Goal: Information Seeking & Learning: Learn about a topic

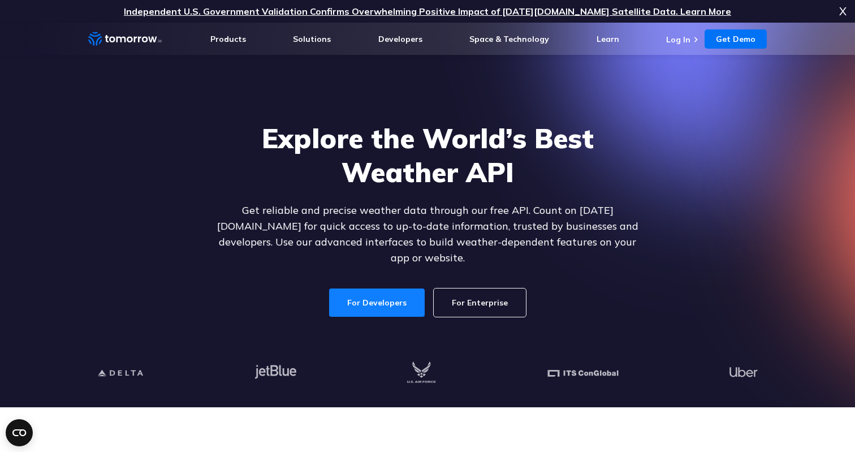
click at [391, 289] on link "For Developers" at bounding box center [377, 303] width 96 height 28
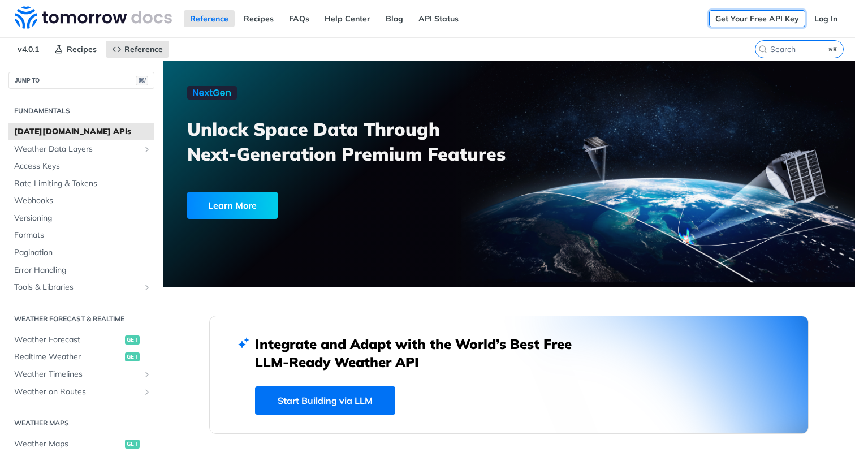
click at [742, 16] on link "Get Your Free API Key" at bounding box center [757, 18] width 96 height 17
click at [446, 22] on link "API Status" at bounding box center [438, 18] width 53 height 17
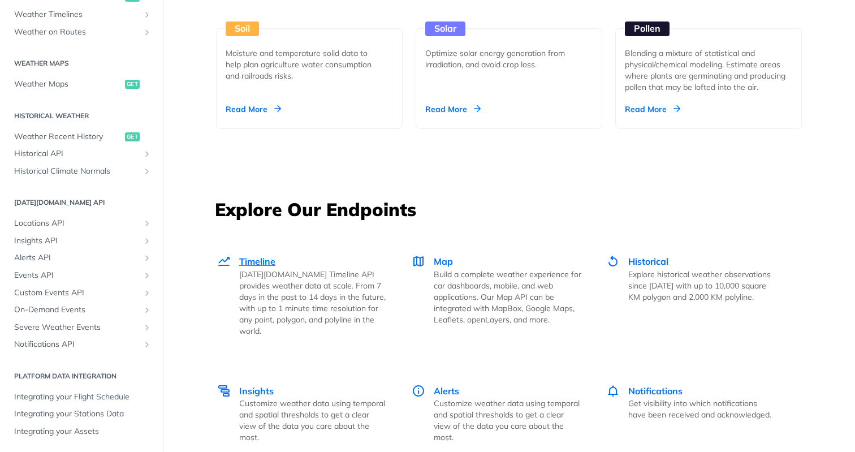
scroll to position [1442, 0]
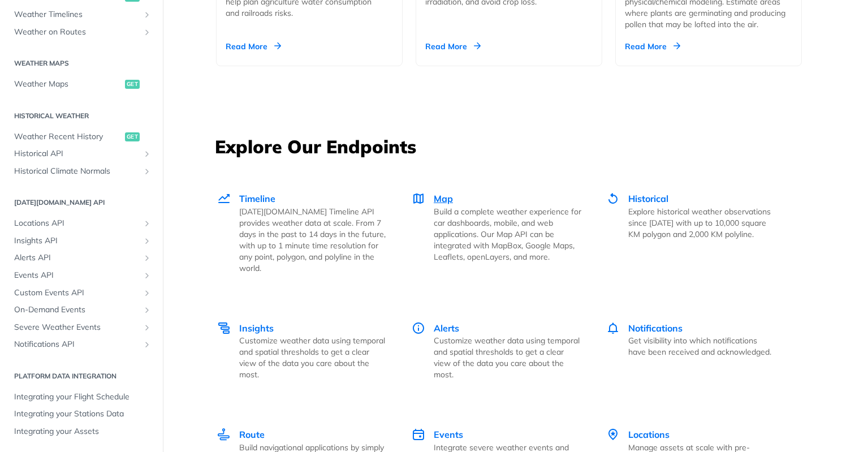
click at [446, 201] on span "Map" at bounding box center [443, 198] width 19 height 11
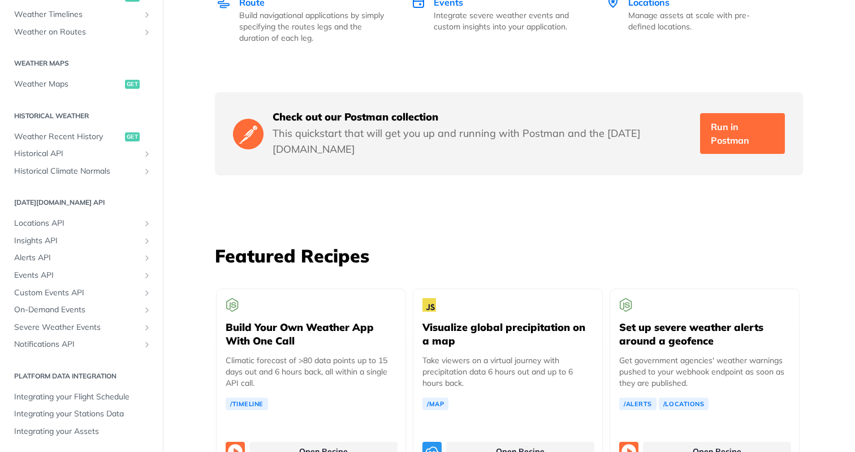
scroll to position [1891, 0]
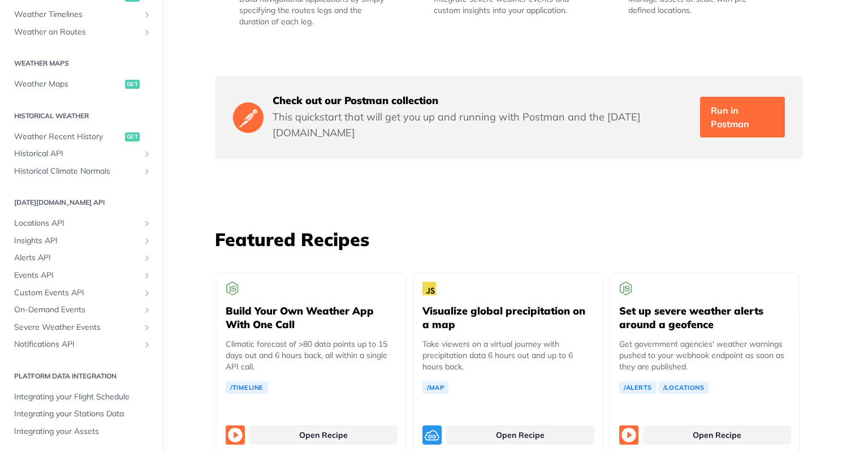
click at [768, 80] on div "Check out our Postman collection This quickstart that will get you up and runni…" at bounding box center [509, 117] width 588 height 83
click at [750, 97] on link "Run in Postman" at bounding box center [742, 117] width 85 height 41
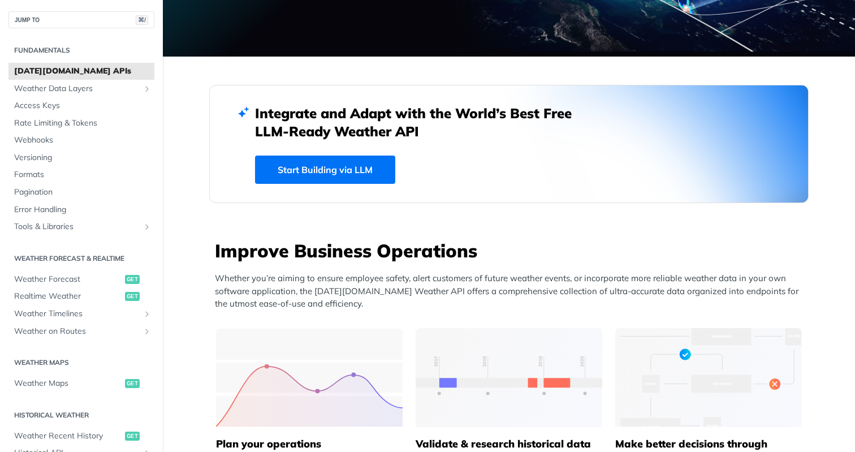
scroll to position [0, 0]
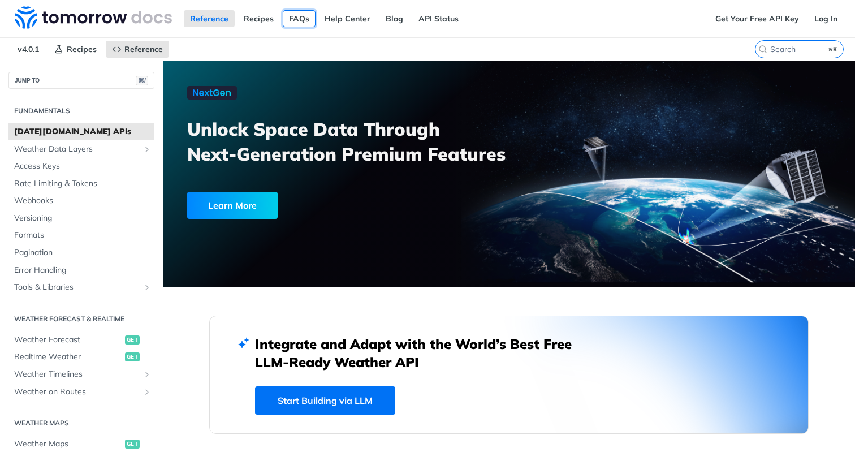
click at [302, 23] on link "FAQs" at bounding box center [299, 18] width 33 height 17
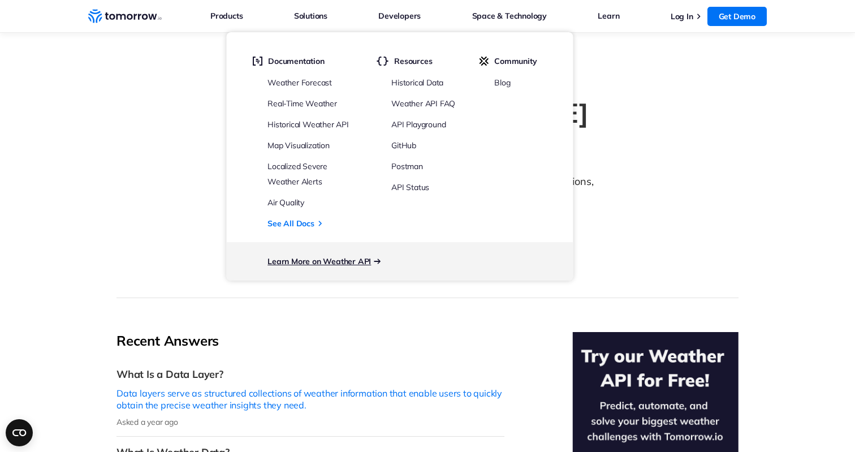
click at [307, 260] on link "Learn More on Weather API" at bounding box center [320, 261] width 104 height 10
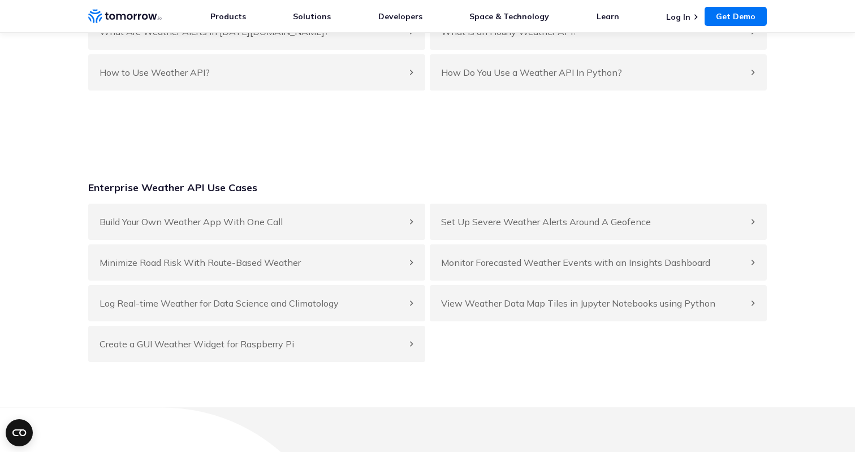
scroll to position [5360, 0]
